Goal: Connect with others: Establish contact or relationships with other users

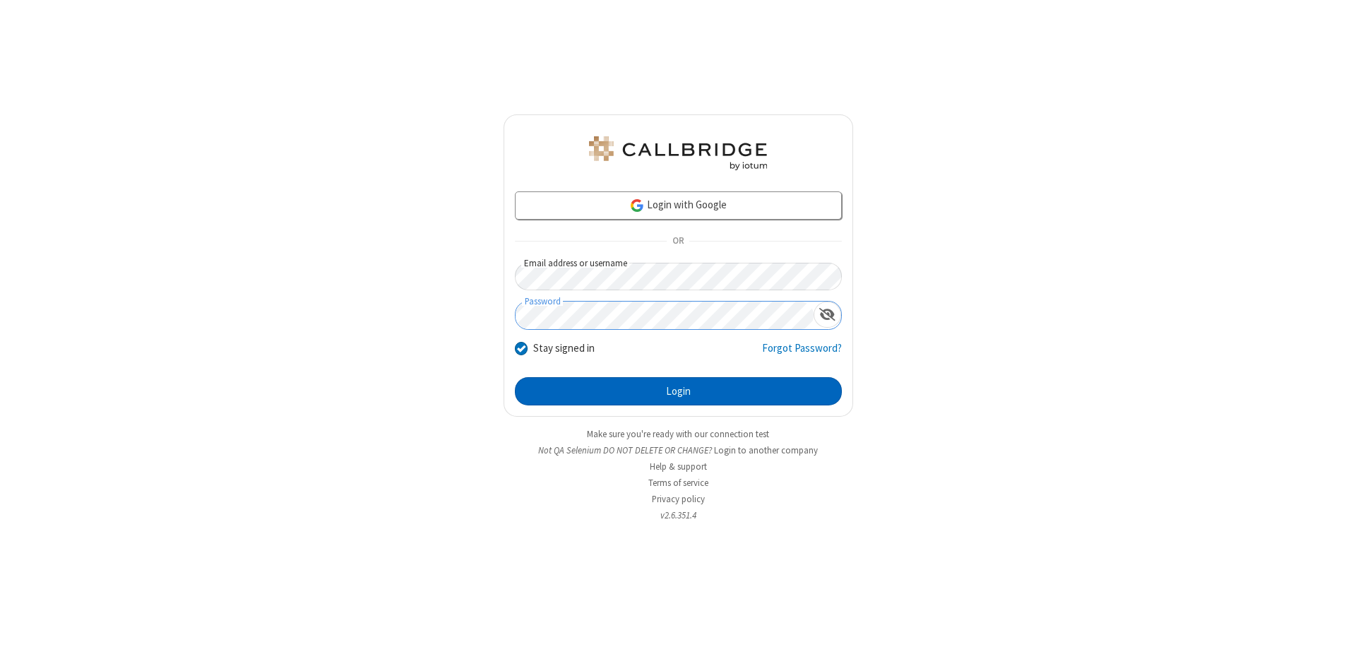
click at [678, 391] on button "Login" at bounding box center [678, 391] width 327 height 28
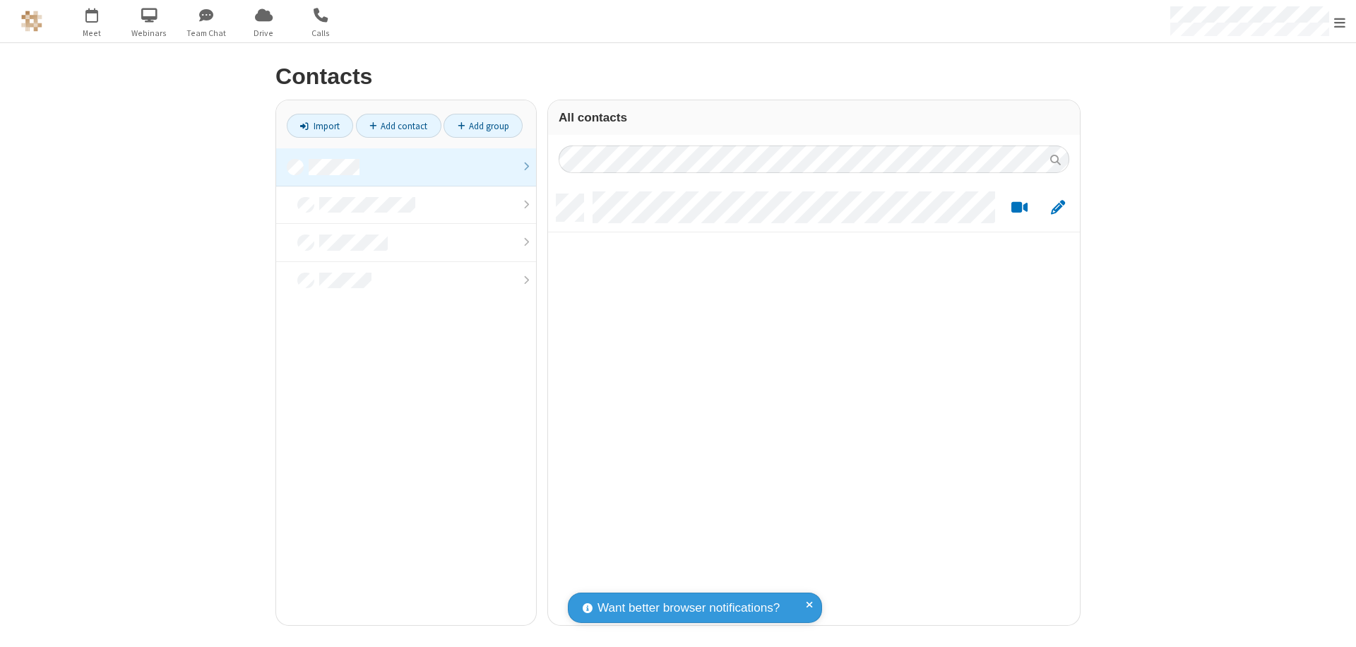
click at [406, 167] on link at bounding box center [406, 167] width 260 height 38
click at [398, 126] on link "Add contact" at bounding box center [398, 126] width 85 height 24
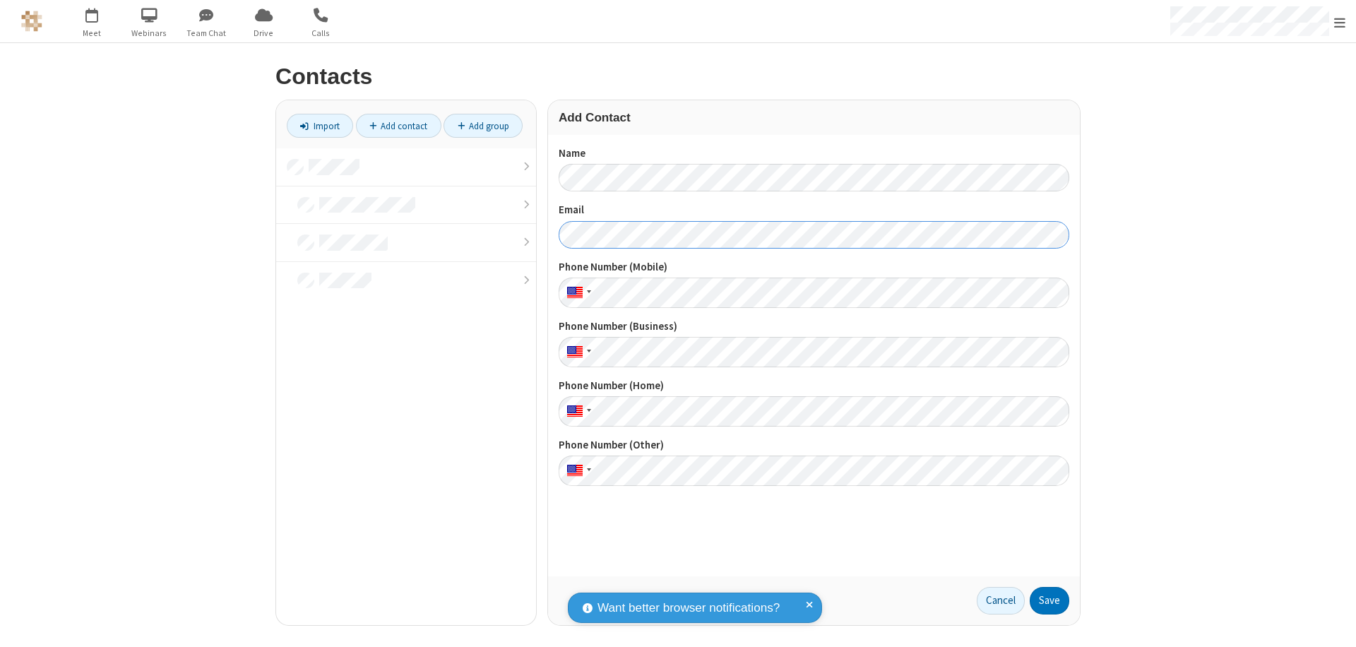
click at [1050, 600] on button "Save" at bounding box center [1050, 601] width 40 height 28
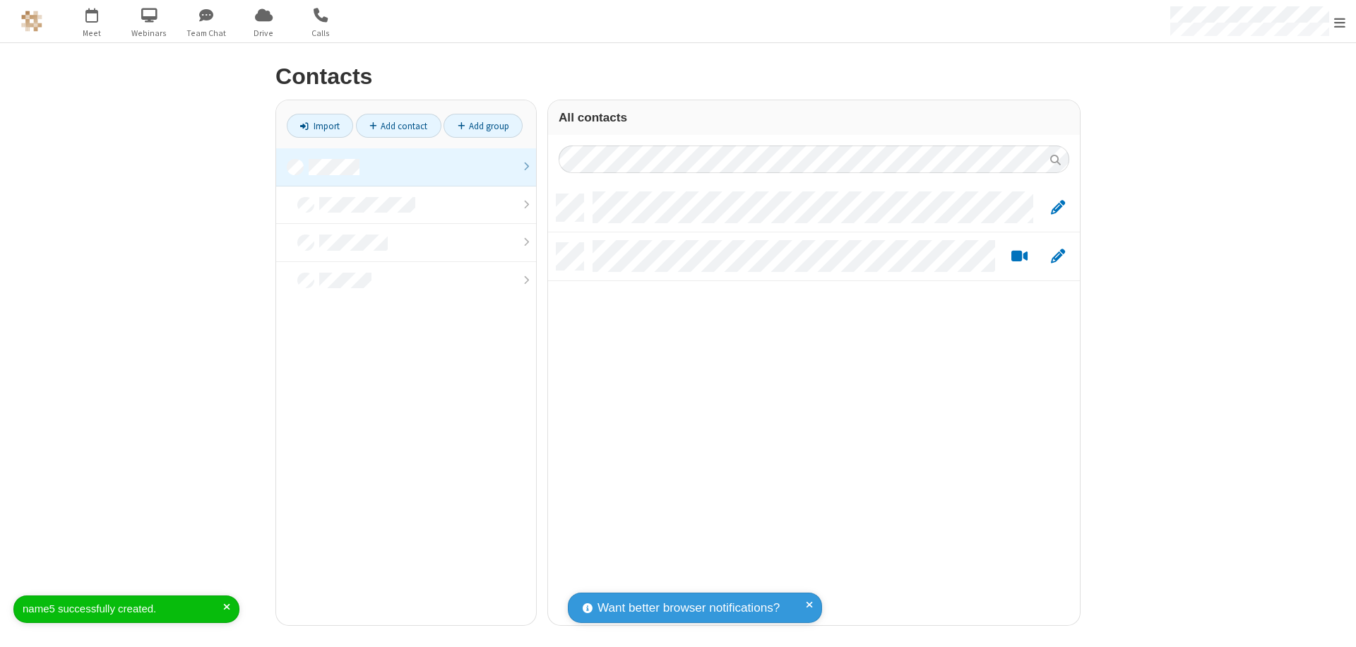
scroll to position [431, 521]
